Goal: Information Seeking & Learning: Learn about a topic

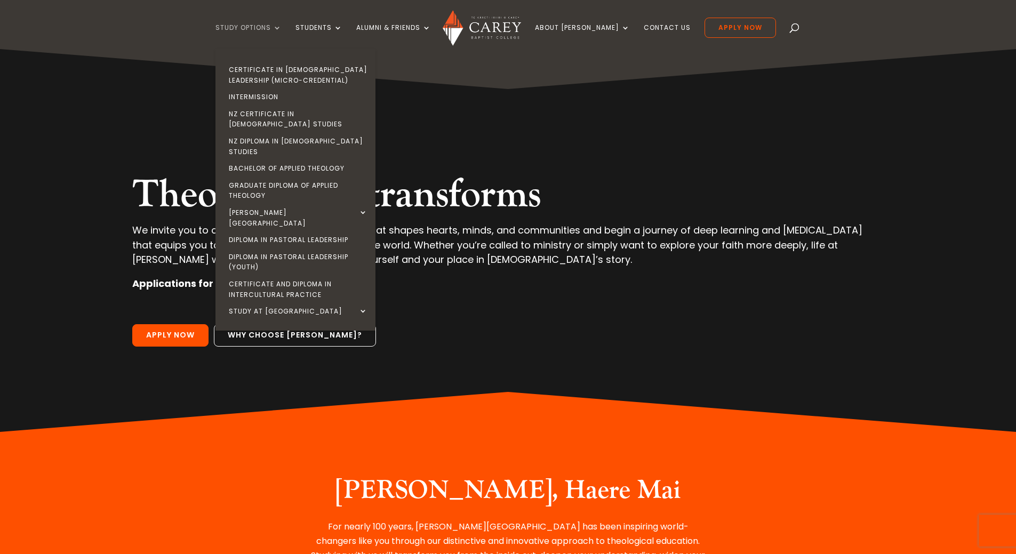
click at [282, 31] on link "Study Options" at bounding box center [248, 36] width 66 height 25
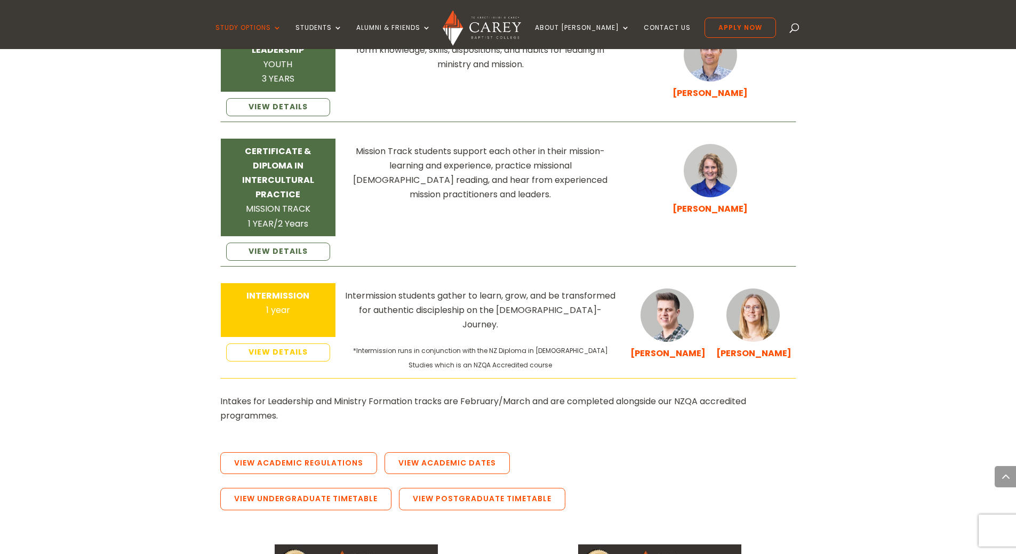
scroll to position [1600, 0]
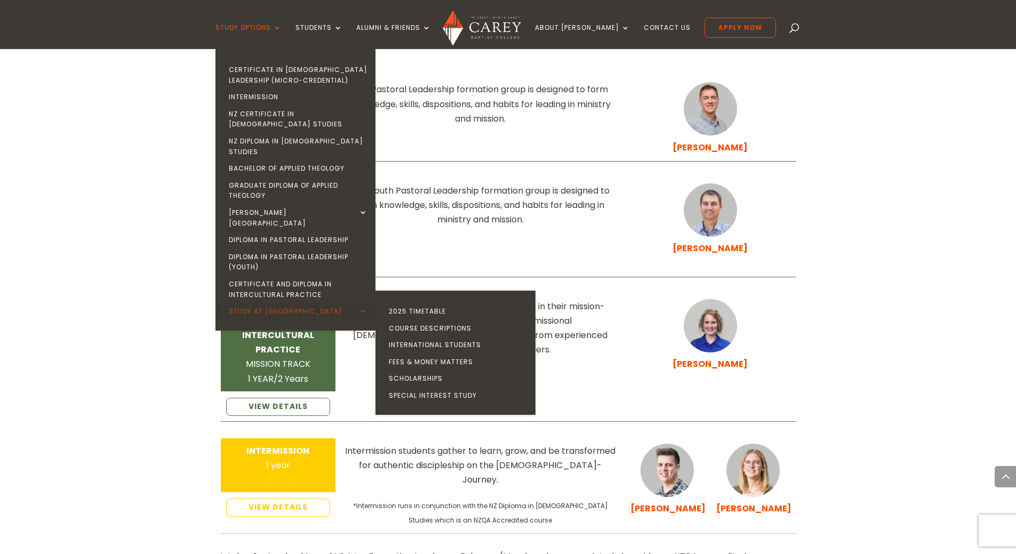
click at [306, 303] on link "Study at [GEOGRAPHIC_DATA]" at bounding box center [298, 311] width 160 height 17
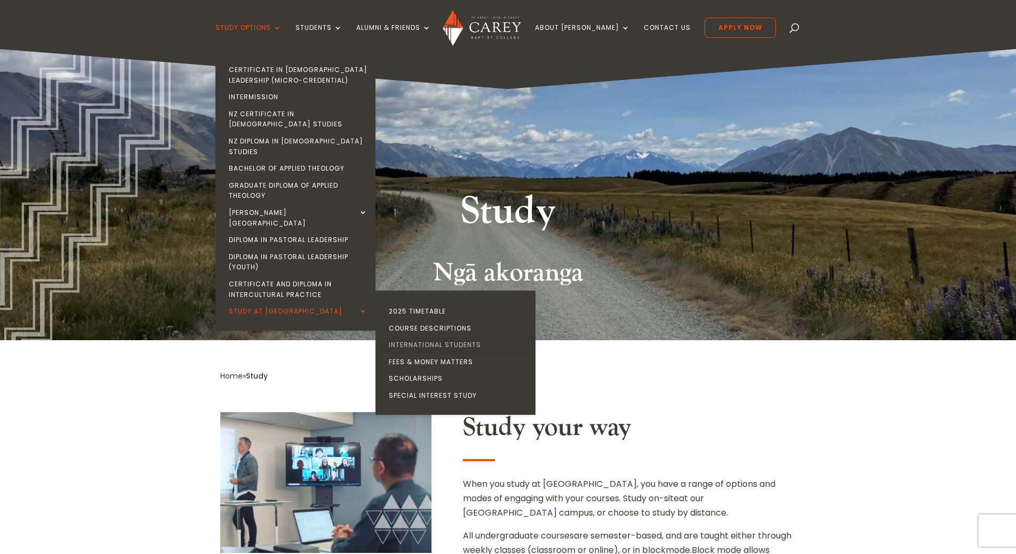
click at [414, 337] on link "International Students" at bounding box center [458, 345] width 160 height 17
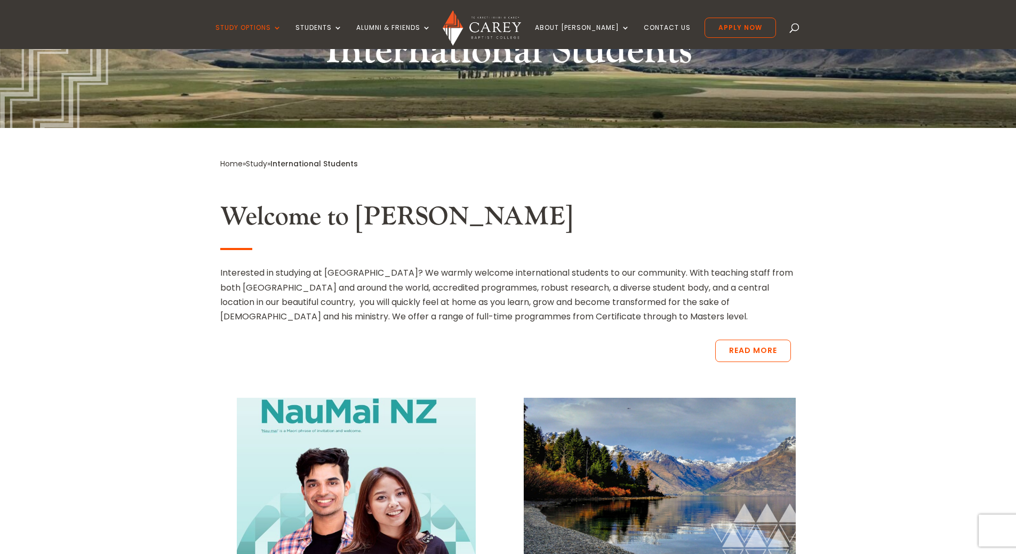
scroll to position [267, 0]
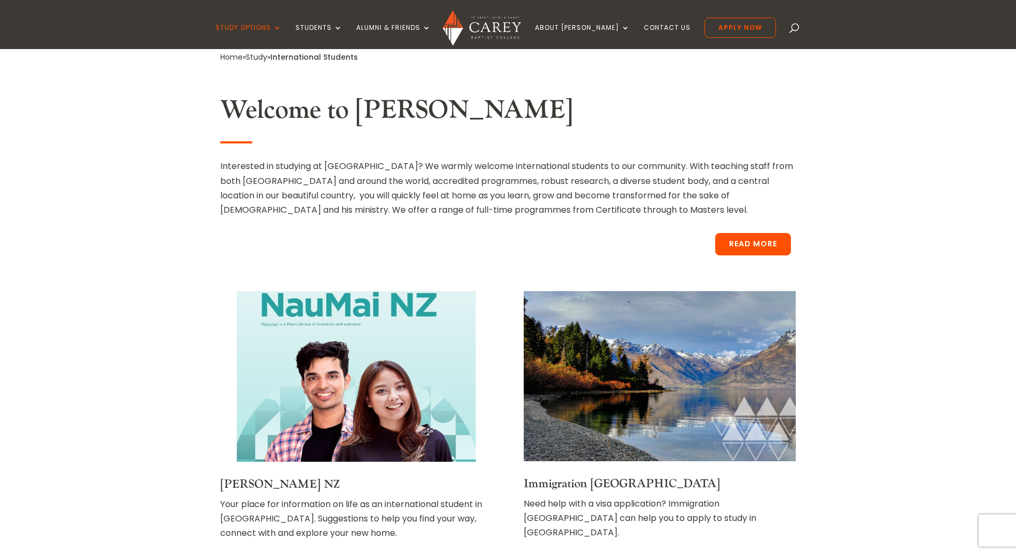
click at [749, 246] on link "Read More" at bounding box center [753, 244] width 76 height 22
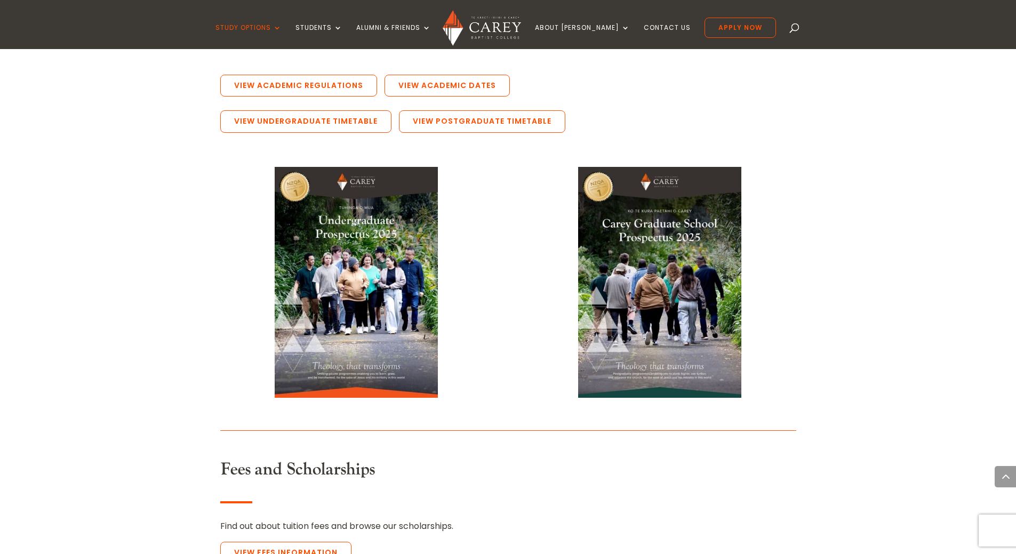
scroll to position [2134, 0]
click at [306, 541] on link "View Fees Information" at bounding box center [285, 552] width 131 height 22
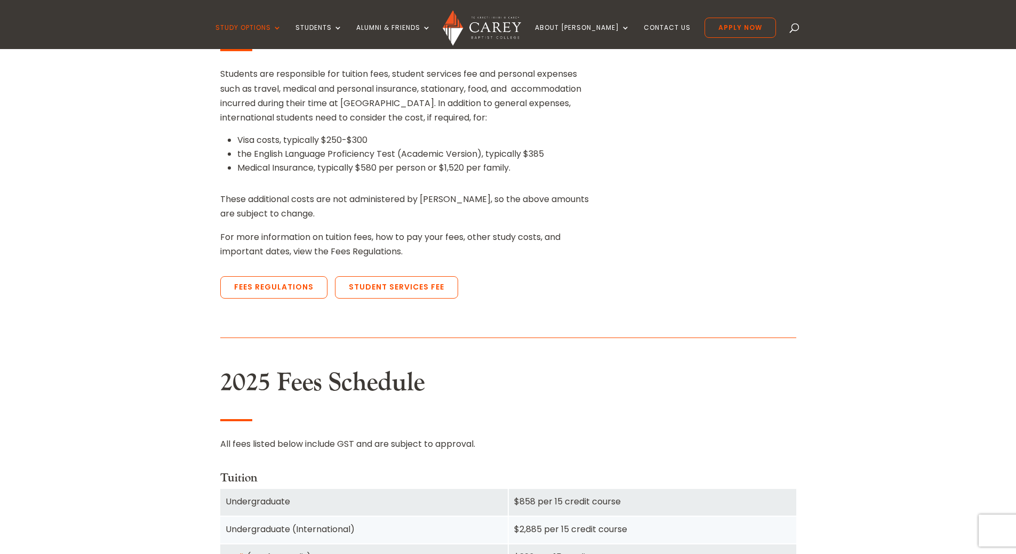
scroll to position [373, 0]
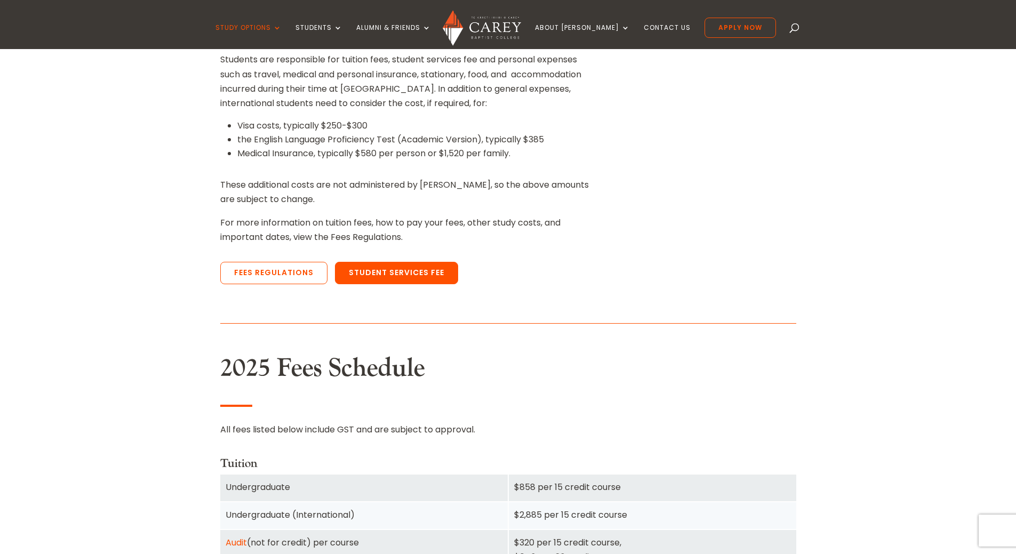
click at [350, 275] on link "Student Services Fee" at bounding box center [396, 273] width 123 height 22
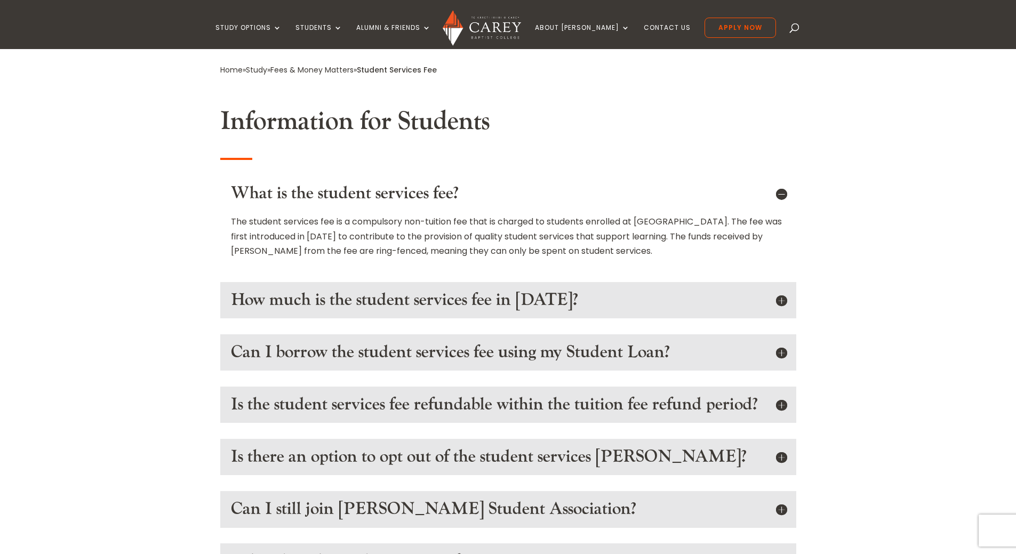
scroll to position [267, 0]
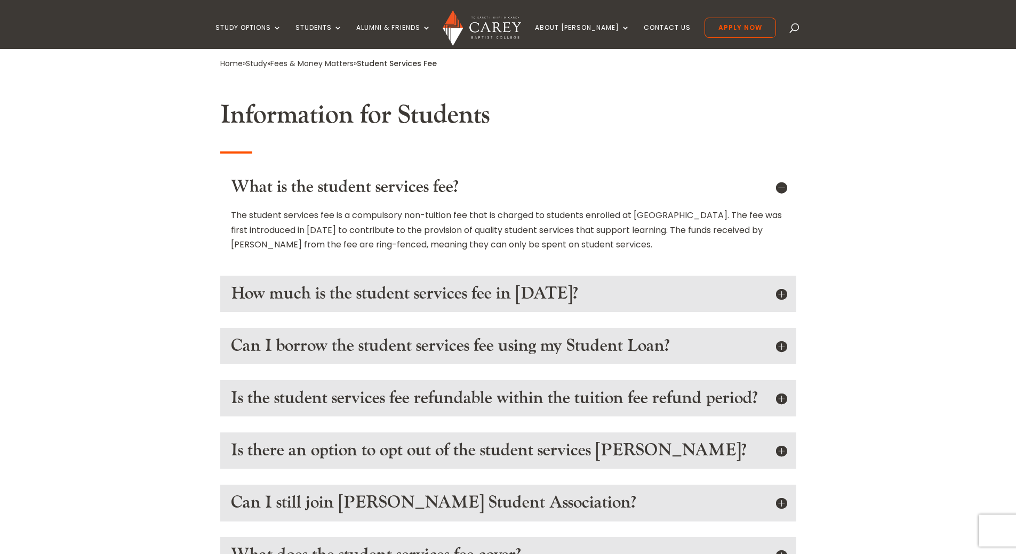
click at [790, 293] on div "How much is the student services fee in 2025? $400 including GST per year for a…" at bounding box center [508, 294] width 576 height 36
click at [779, 291] on h5 "How much is the student services fee in 2025?" at bounding box center [508, 294] width 555 height 20
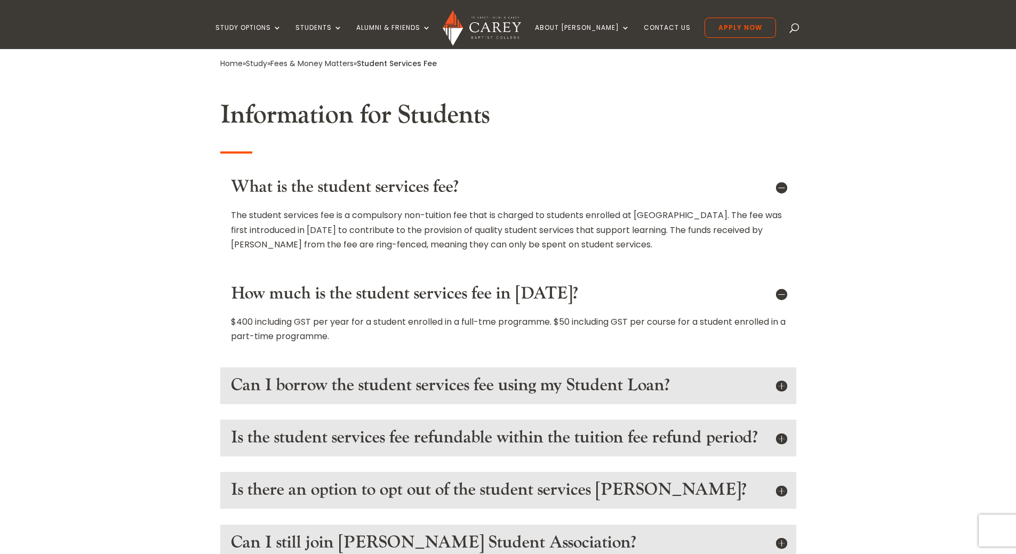
click at [778, 385] on h5 "Can I borrow the student services fee using my Student Loan?" at bounding box center [508, 386] width 555 height 20
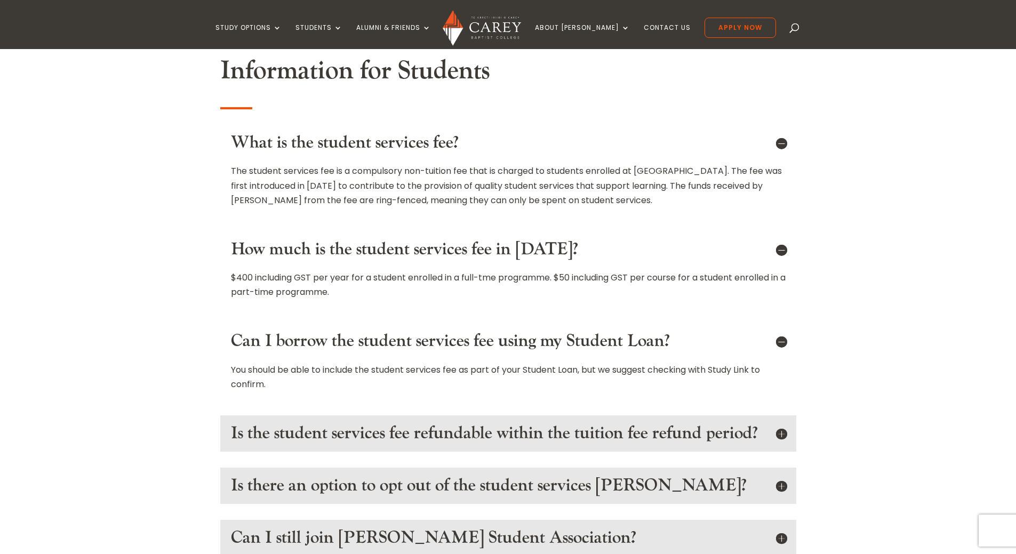
scroll to position [373, 0]
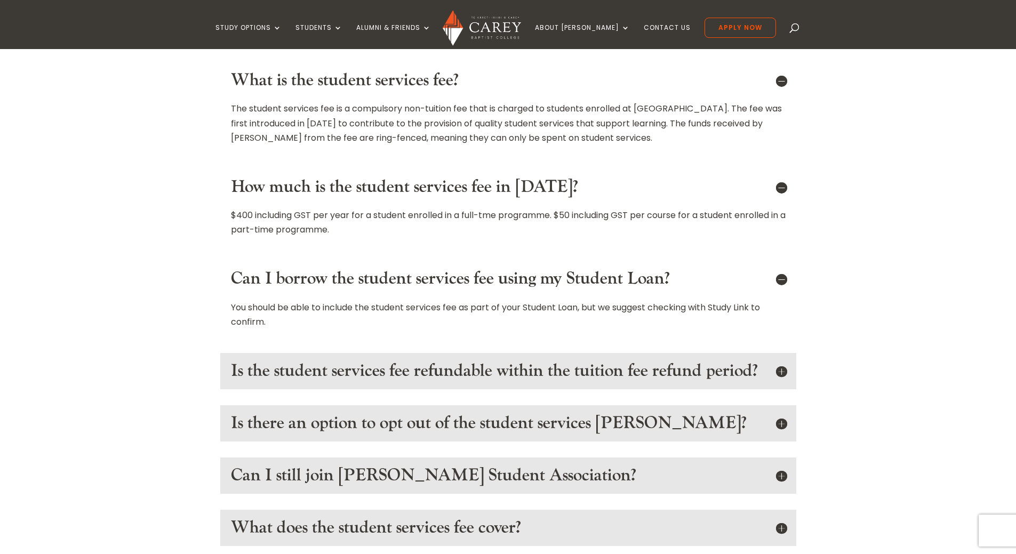
click at [778, 381] on h5 "Is the student services fee refundable within the tuition fee refund period?" at bounding box center [508, 371] width 555 height 20
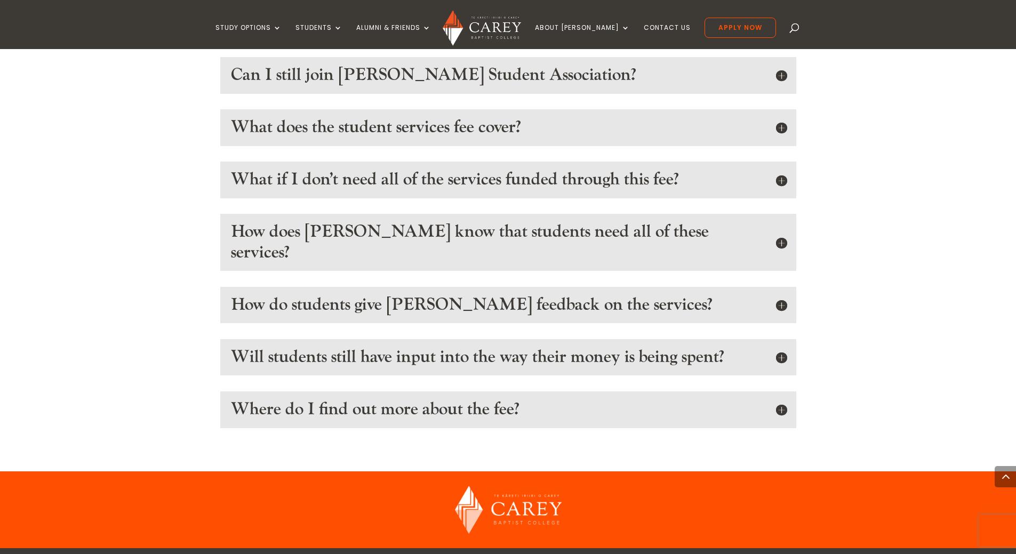
scroll to position [800, 0]
